Goal: Find specific page/section: Find specific page/section

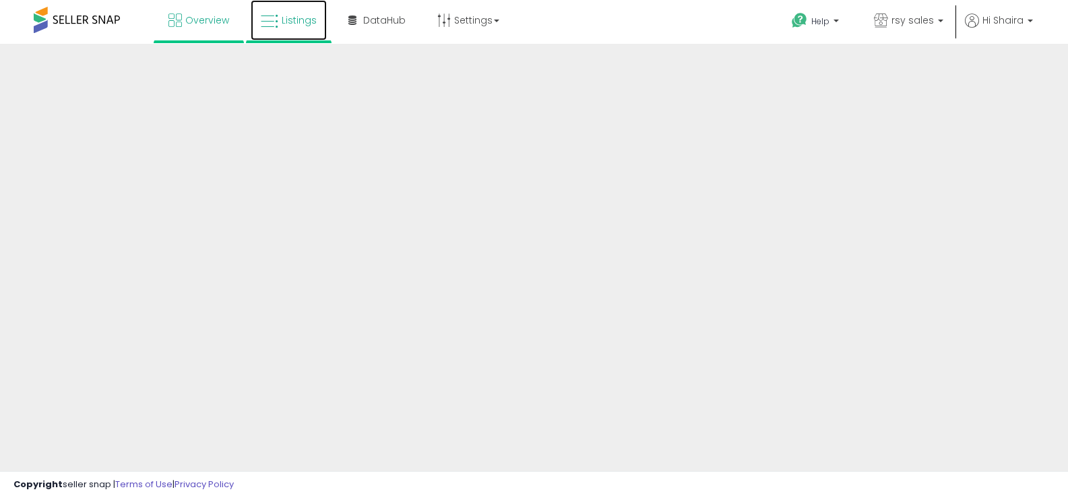
click at [289, 22] on span "Listings" at bounding box center [299, 19] width 35 height 13
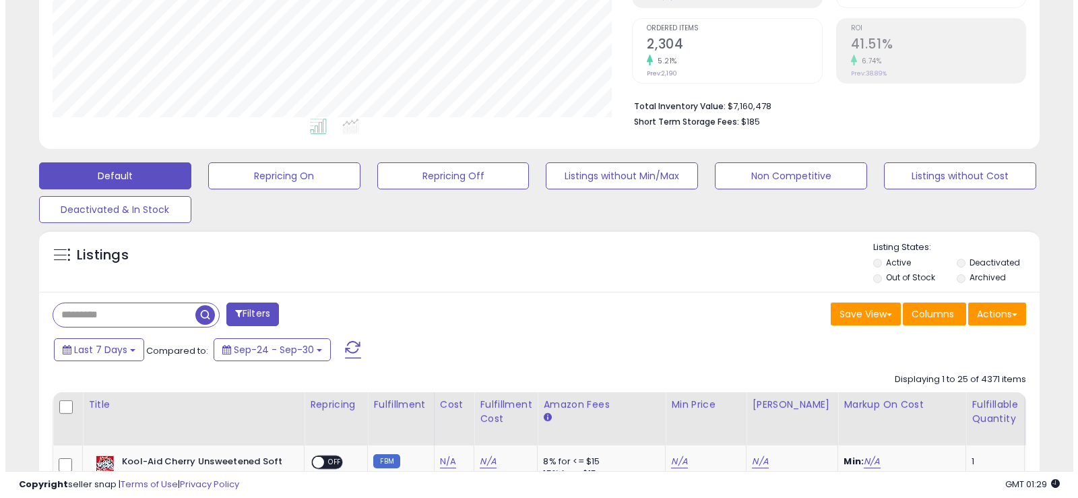
scroll to position [282, 0]
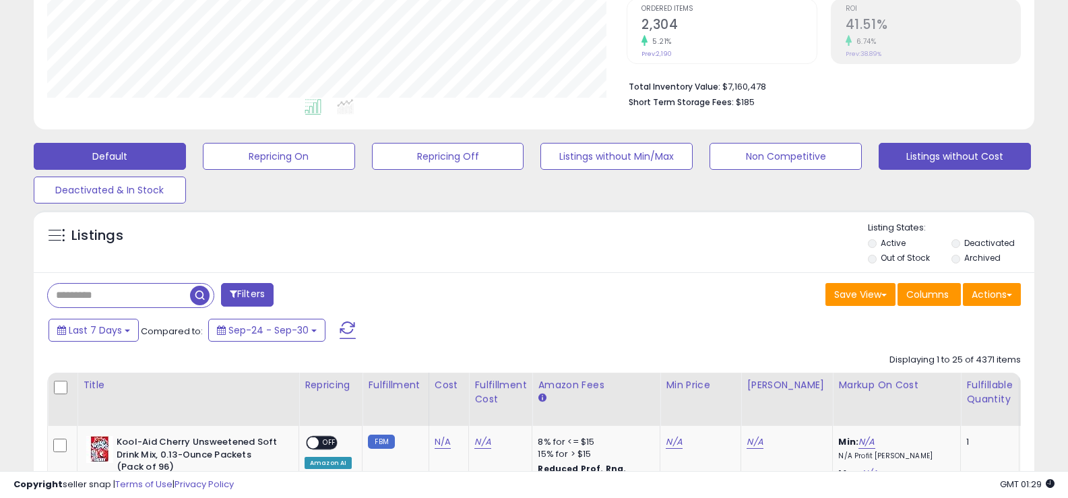
click at [898, 149] on button "Listings without Cost" at bounding box center [955, 156] width 152 height 27
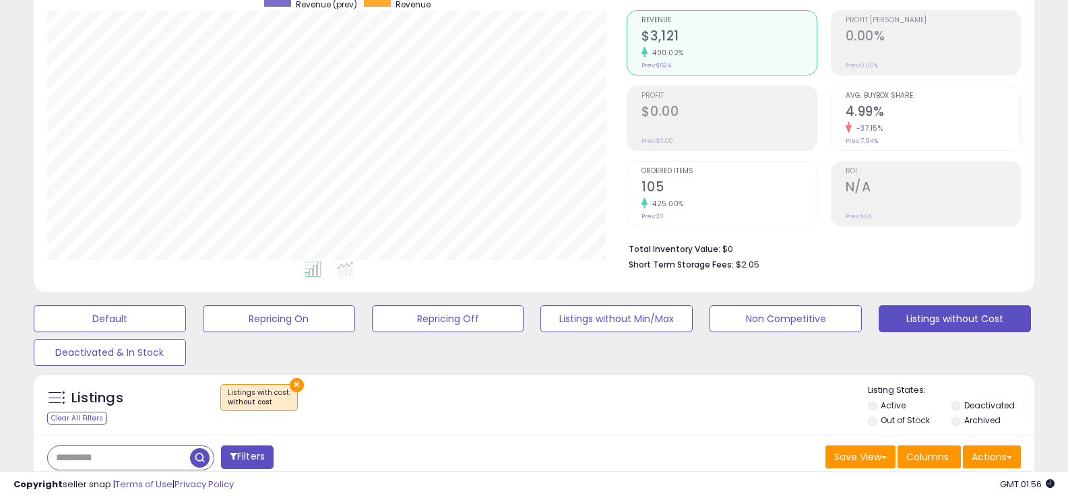
scroll to position [0, 0]
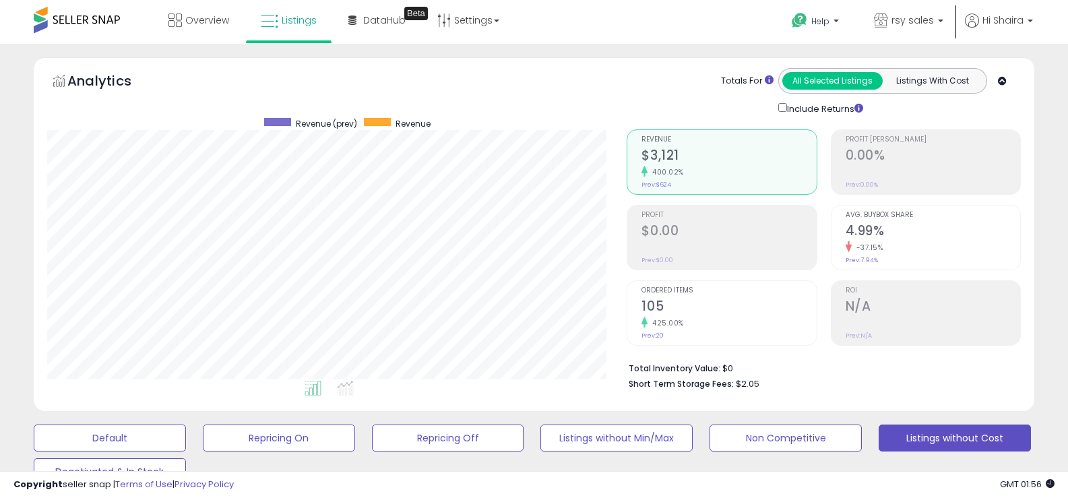
drag, startPoint x: 1068, startPoint y: 54, endPoint x: 1078, endPoint y: 55, distance: 10.1
click at [1068, 57] on html "Unable to login Retrieving listings data.. has not yet accepted the Terms of Us…" at bounding box center [534, 249] width 1068 height 498
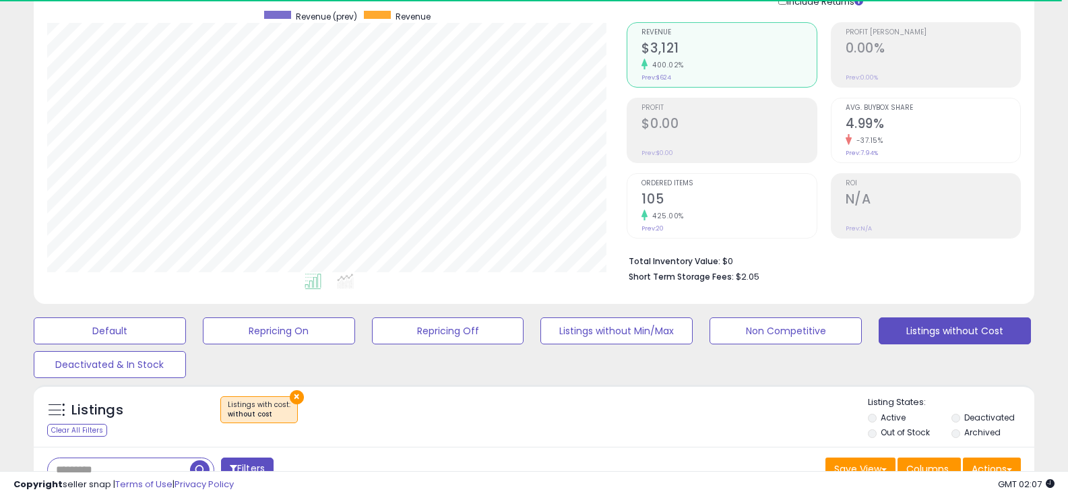
scroll to position [67, 0]
